Goal: Task Accomplishment & Management: Manage account settings

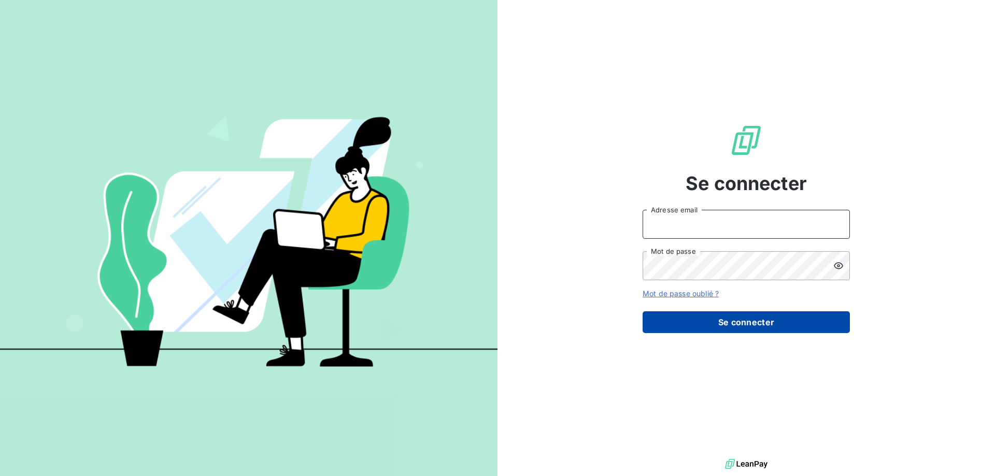
type input "[EMAIL_ADDRESS][DOMAIN_NAME]"
click at [742, 315] on button "Se connecter" at bounding box center [746, 323] width 207 height 22
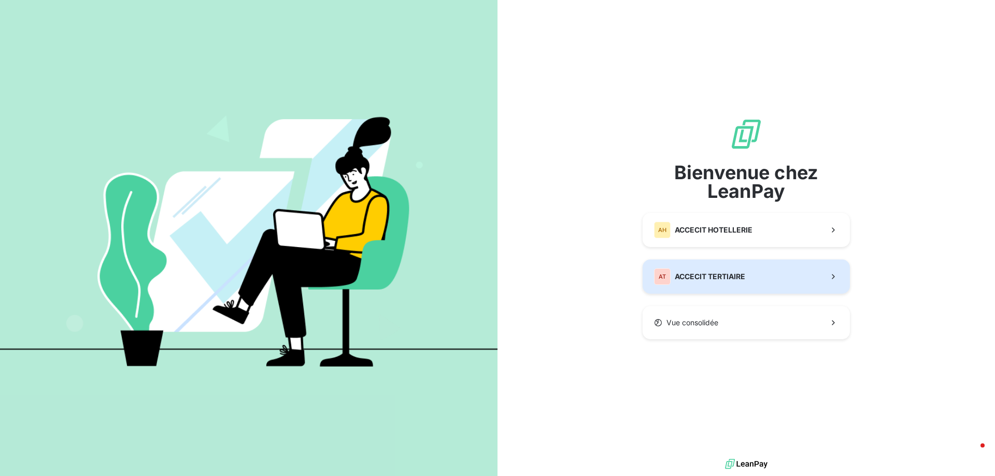
click at [759, 274] on button "AT ACCECIT TERTIAIRE" at bounding box center [746, 277] width 207 height 34
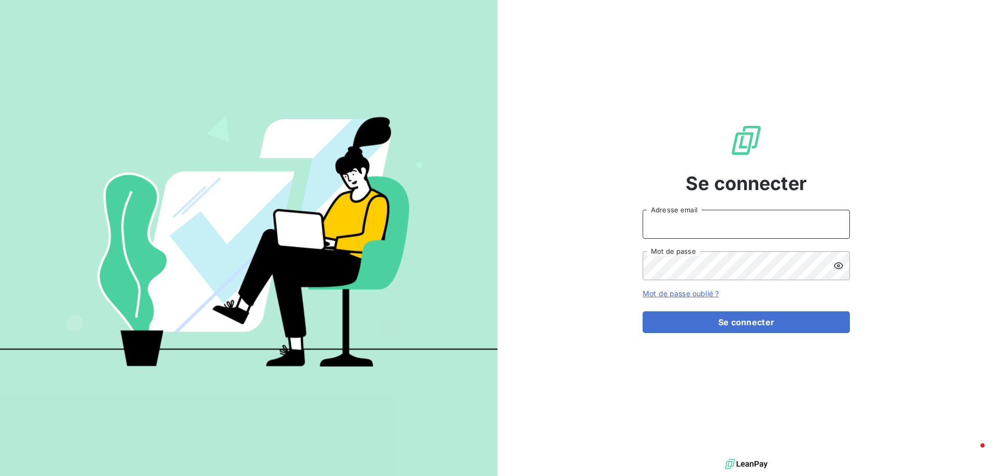
type input "[EMAIL_ADDRESS][DOMAIN_NAME]"
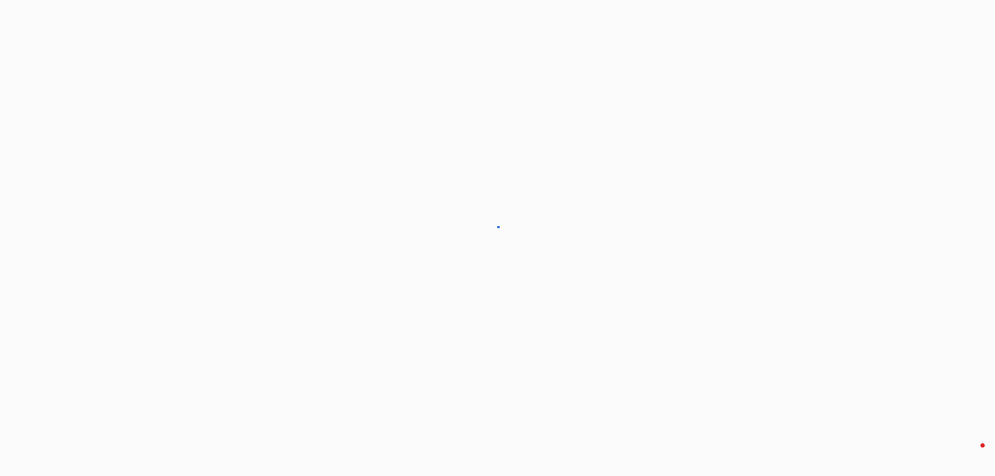
click at [750, 319] on div at bounding box center [497, 238] width 995 height 476
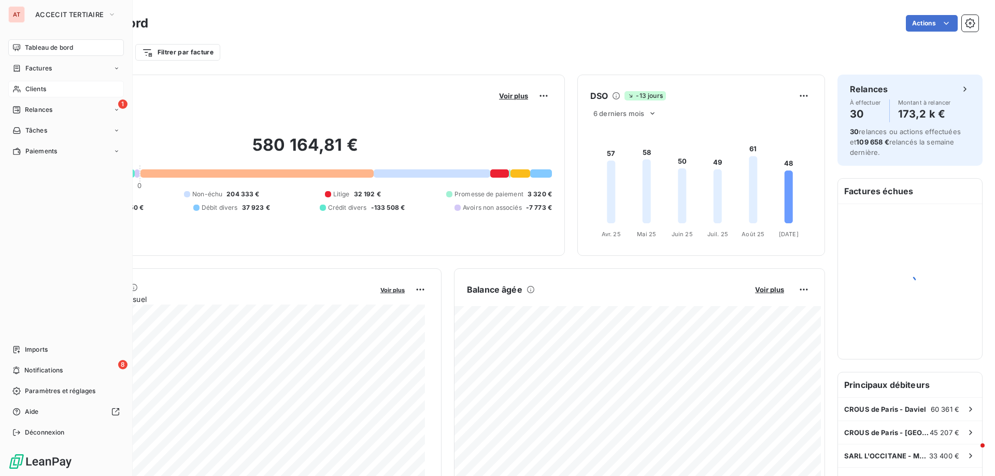
click at [50, 91] on div "Clients" at bounding box center [66, 89] width 116 height 17
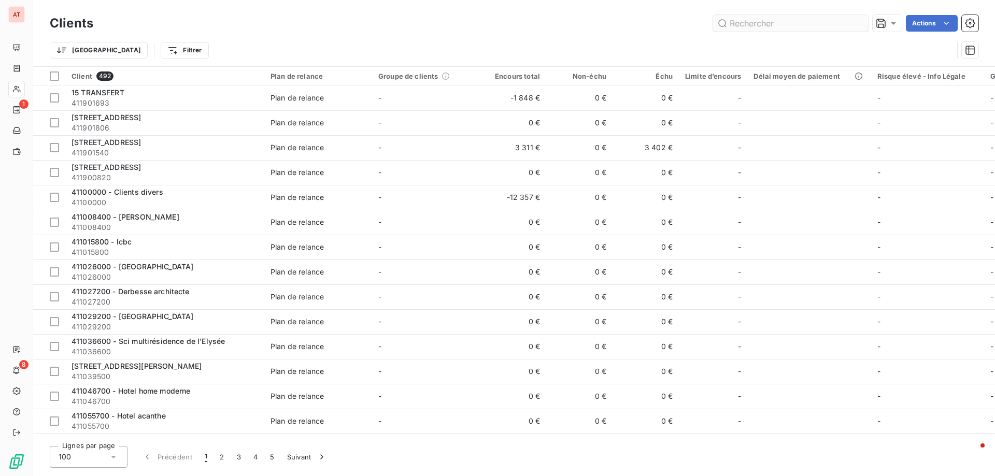
click at [785, 22] on input "text" at bounding box center [791, 23] width 156 height 17
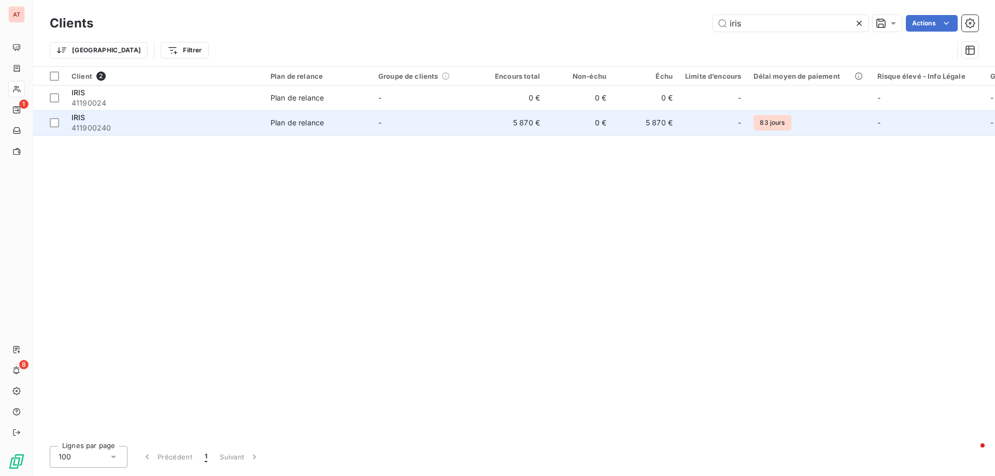
type input "iris"
click at [77, 124] on span "411900240" at bounding box center [165, 128] width 187 height 10
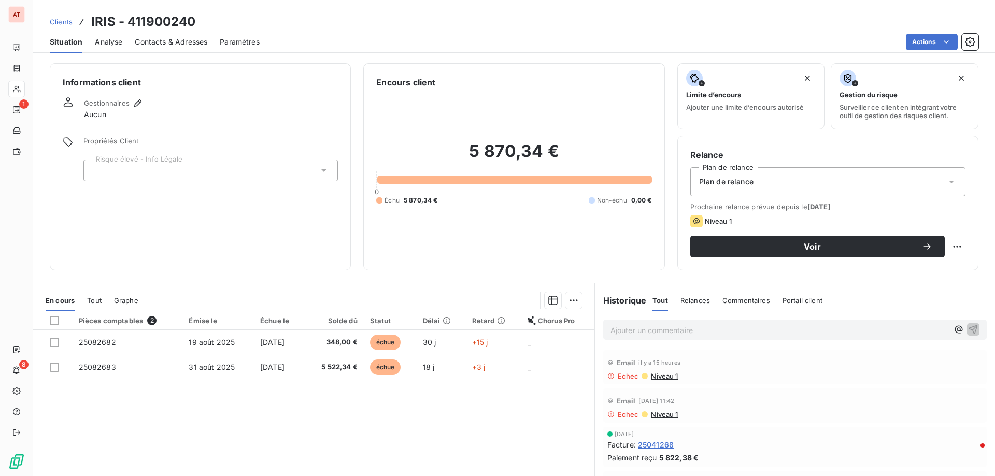
click at [180, 39] on span "Contacts & Adresses" at bounding box center [171, 42] width 73 height 10
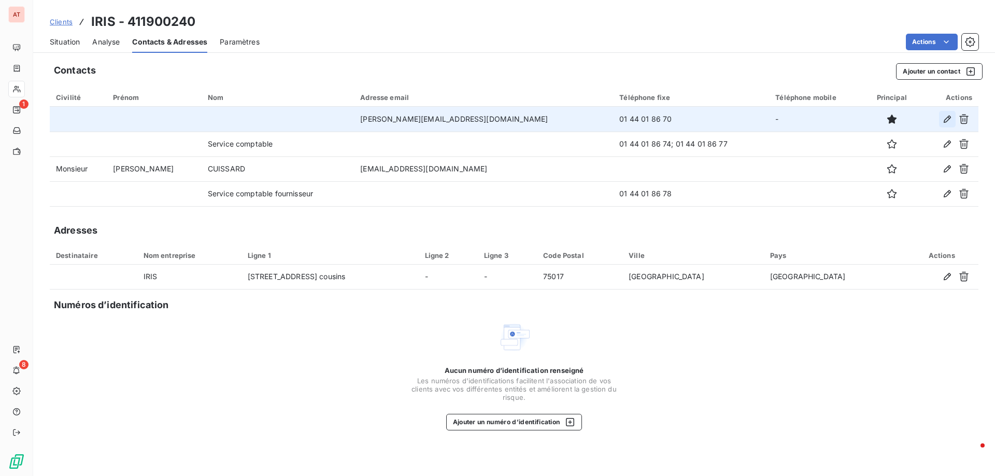
click at [944, 119] on icon "button" at bounding box center [948, 119] width 10 height 10
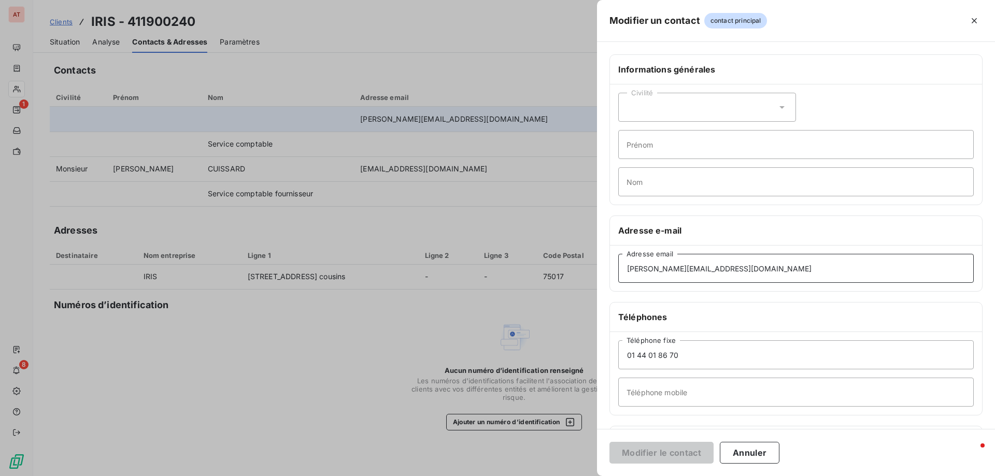
drag, startPoint x: 780, startPoint y: 264, endPoint x: 539, endPoint y: 259, distance: 241.1
click at [539, 476] on div "Modifier un contact contact principal Informations générales Civilité Prénom No…" at bounding box center [497, 476] width 995 height 0
paste input "marinne.moeson"
type input "[EMAIL_ADDRESS][DOMAIN_NAME]"
click at [656, 115] on div "Civilité" at bounding box center [708, 107] width 178 height 29
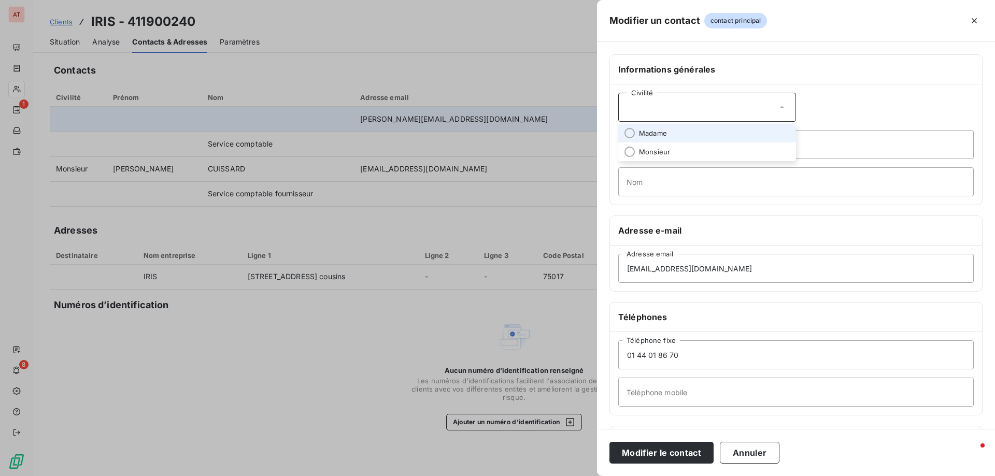
click at [642, 134] on span "Madame" at bounding box center [653, 134] width 28 height 10
click at [657, 142] on input "Prénom" at bounding box center [797, 144] width 356 height 29
type input "Marinne"
type input "MOESON"
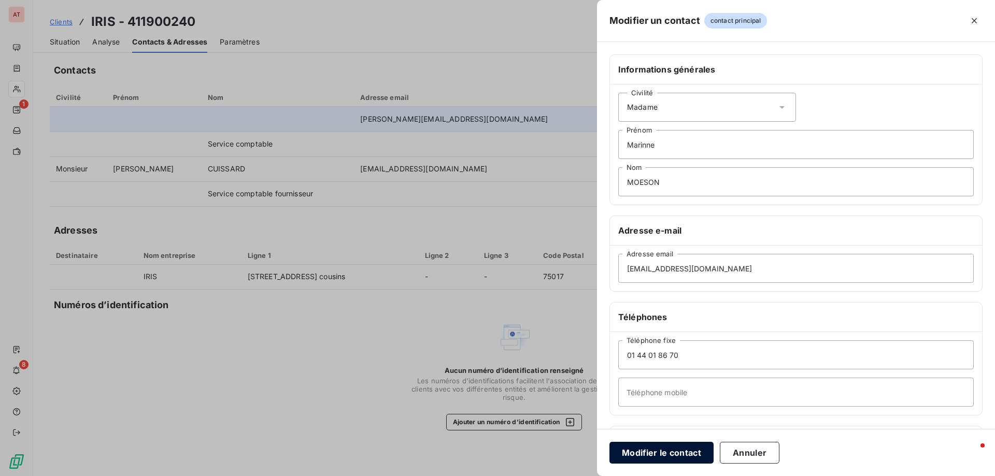
click at [678, 452] on button "Modifier le contact" at bounding box center [662, 453] width 104 height 22
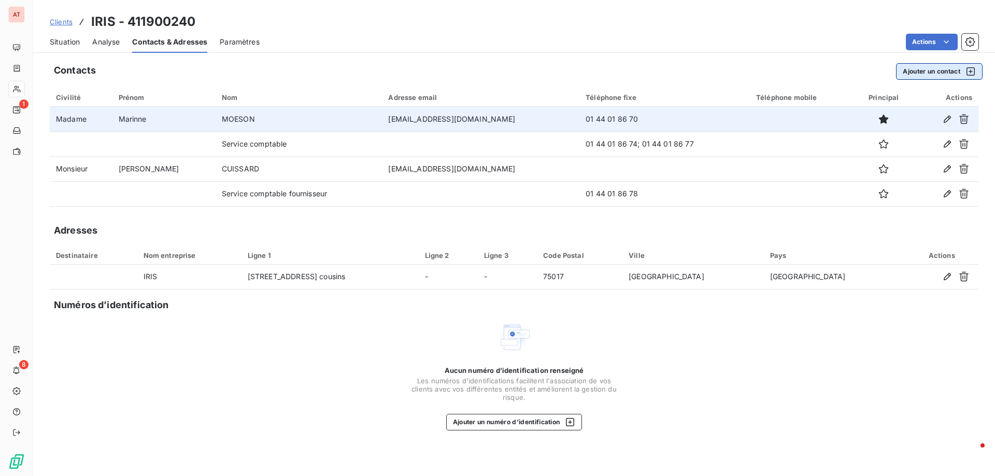
click at [962, 73] on div "button" at bounding box center [969, 71] width 16 height 10
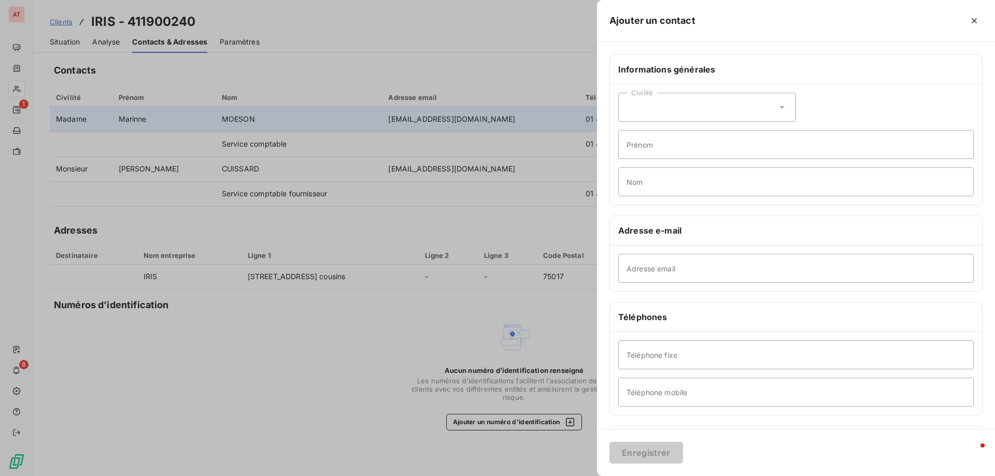
click at [714, 109] on div "Civilité" at bounding box center [708, 107] width 178 height 29
click at [378, 234] on div at bounding box center [497, 238] width 995 height 476
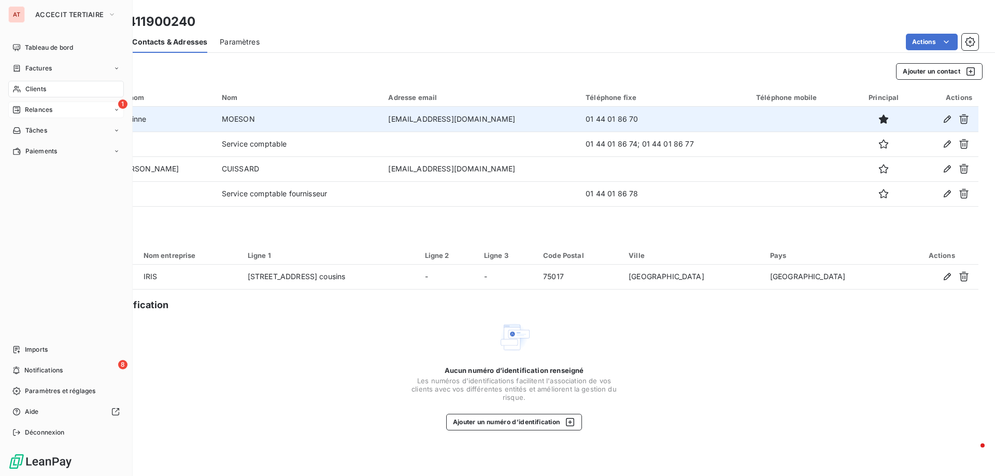
click at [82, 102] on div "1 Relances" at bounding box center [66, 110] width 116 height 17
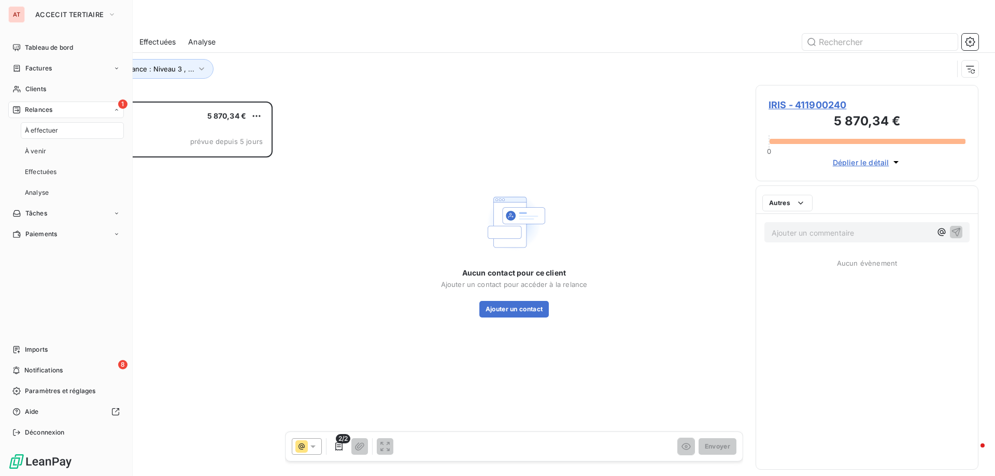
scroll to position [367, 215]
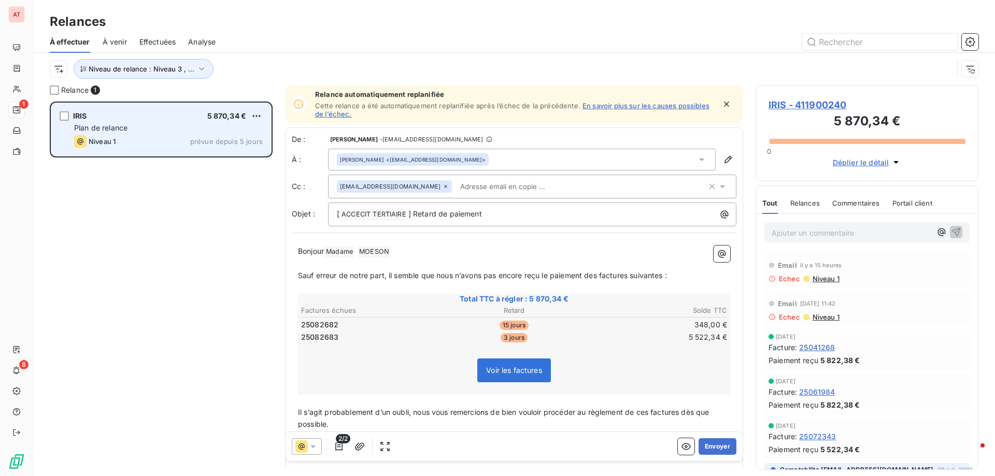
click at [196, 135] on div "IRIS 5 870,34 € Plan de relance Niveau 1 prévue depuis 5 jours" at bounding box center [161, 129] width 220 height 53
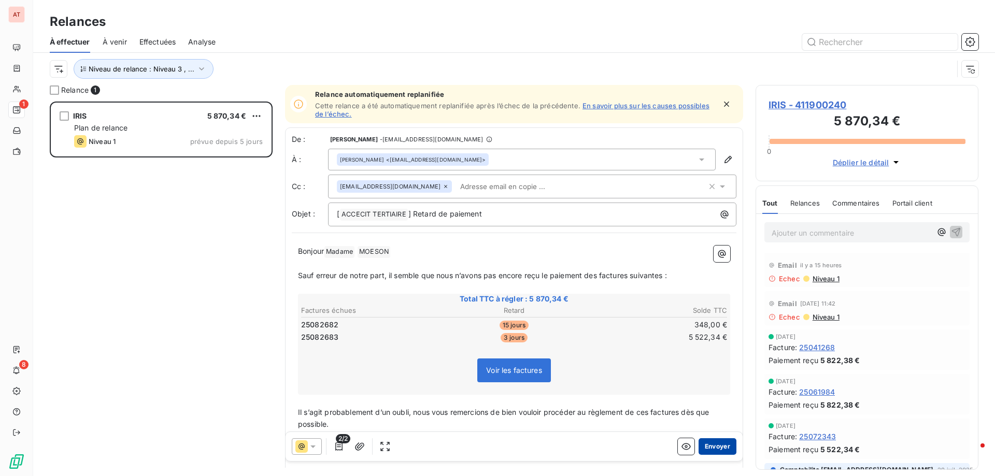
click at [711, 449] on button "Envoyer" at bounding box center [718, 447] width 38 height 17
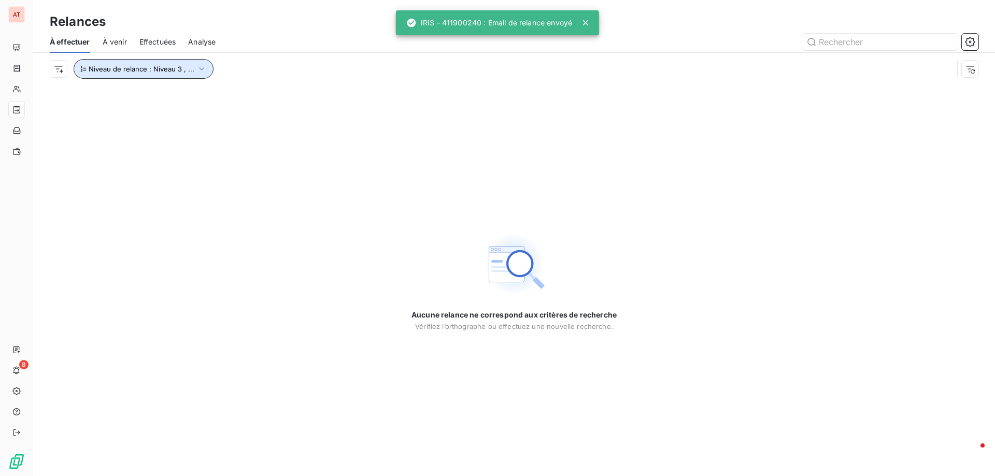
click at [130, 61] on button "Niveau de relance : Niveau 3 , ..." at bounding box center [144, 69] width 140 height 20
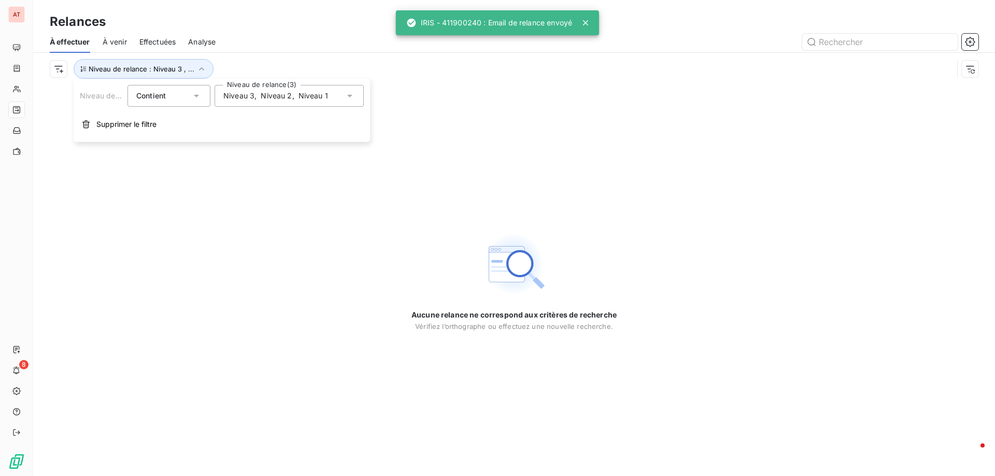
click at [268, 95] on span "Niveau 2" at bounding box center [276, 96] width 31 height 10
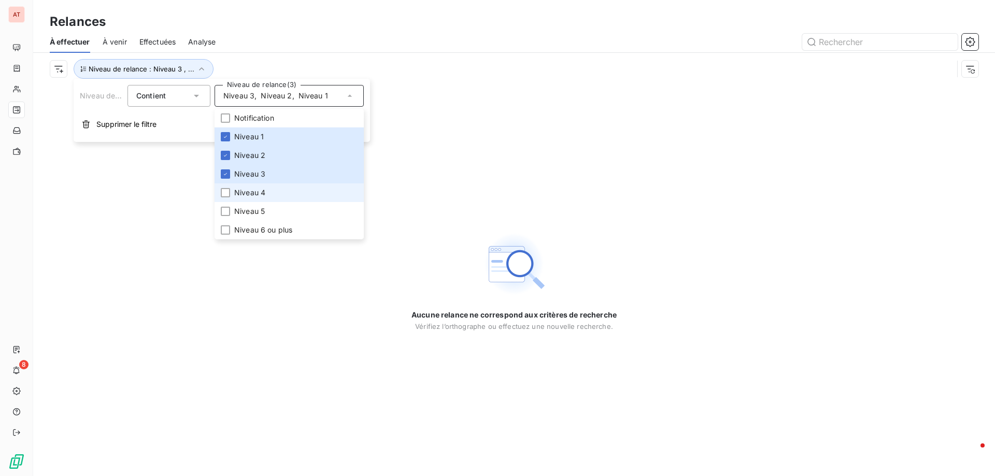
click at [230, 194] on li "Niveau 4" at bounding box center [289, 193] width 149 height 19
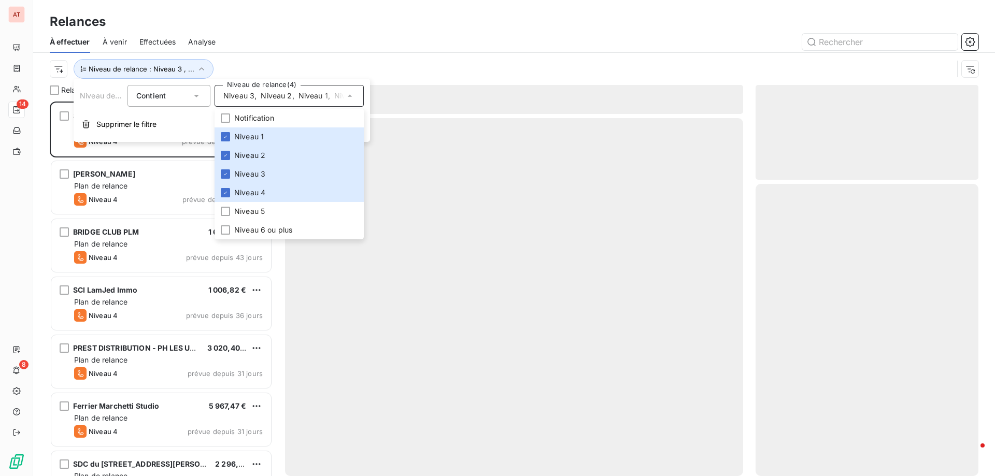
scroll to position [367, 215]
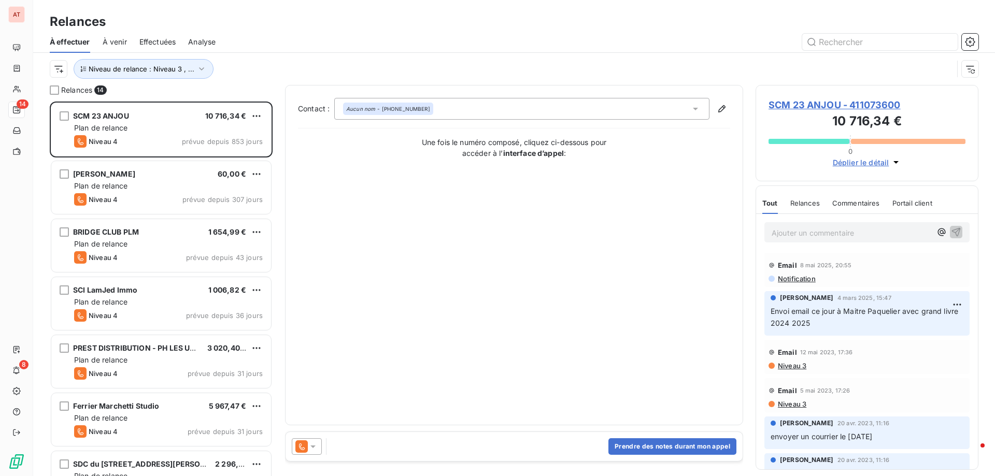
click at [473, 51] on div "À effectuer À venir Effectuées Analyse" at bounding box center [514, 42] width 962 height 22
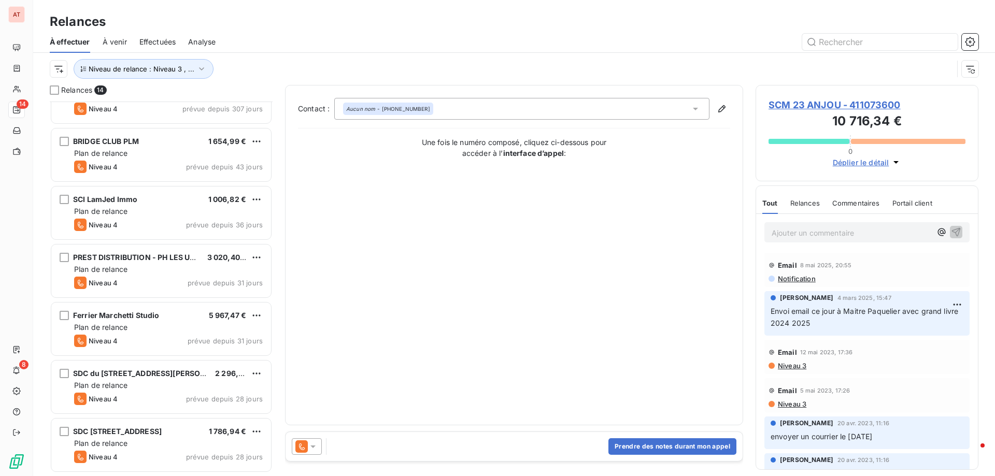
scroll to position [0, 0]
